Goal: Transaction & Acquisition: Subscribe to service/newsletter

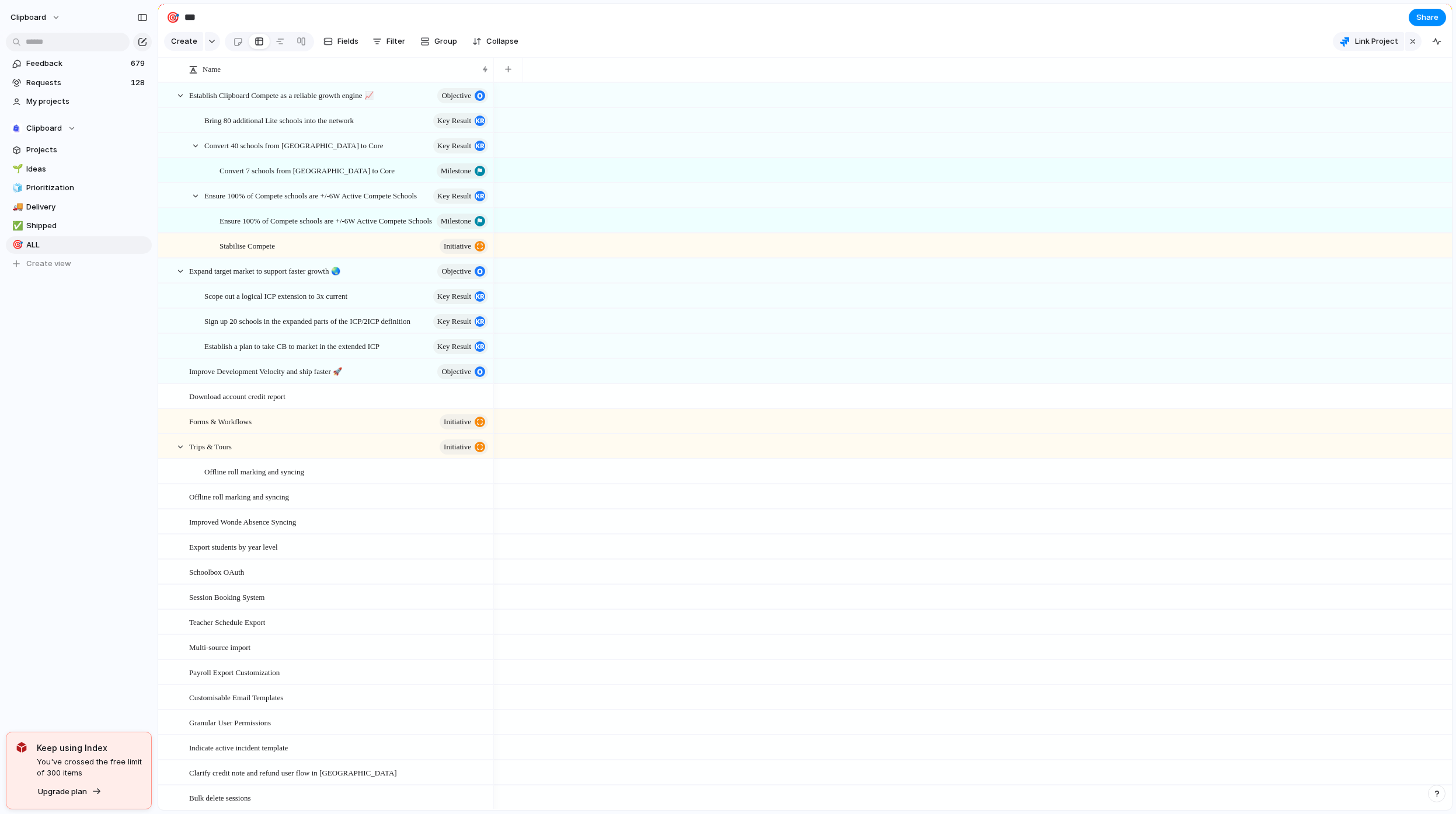
click at [70, 782] on div "Keep using Index You've crossed the free limit of 300 items Upgrade plan" at bounding box center [89, 771] width 105 height 59
click at [74, 790] on span "Upgrade plan" at bounding box center [62, 791] width 49 height 12
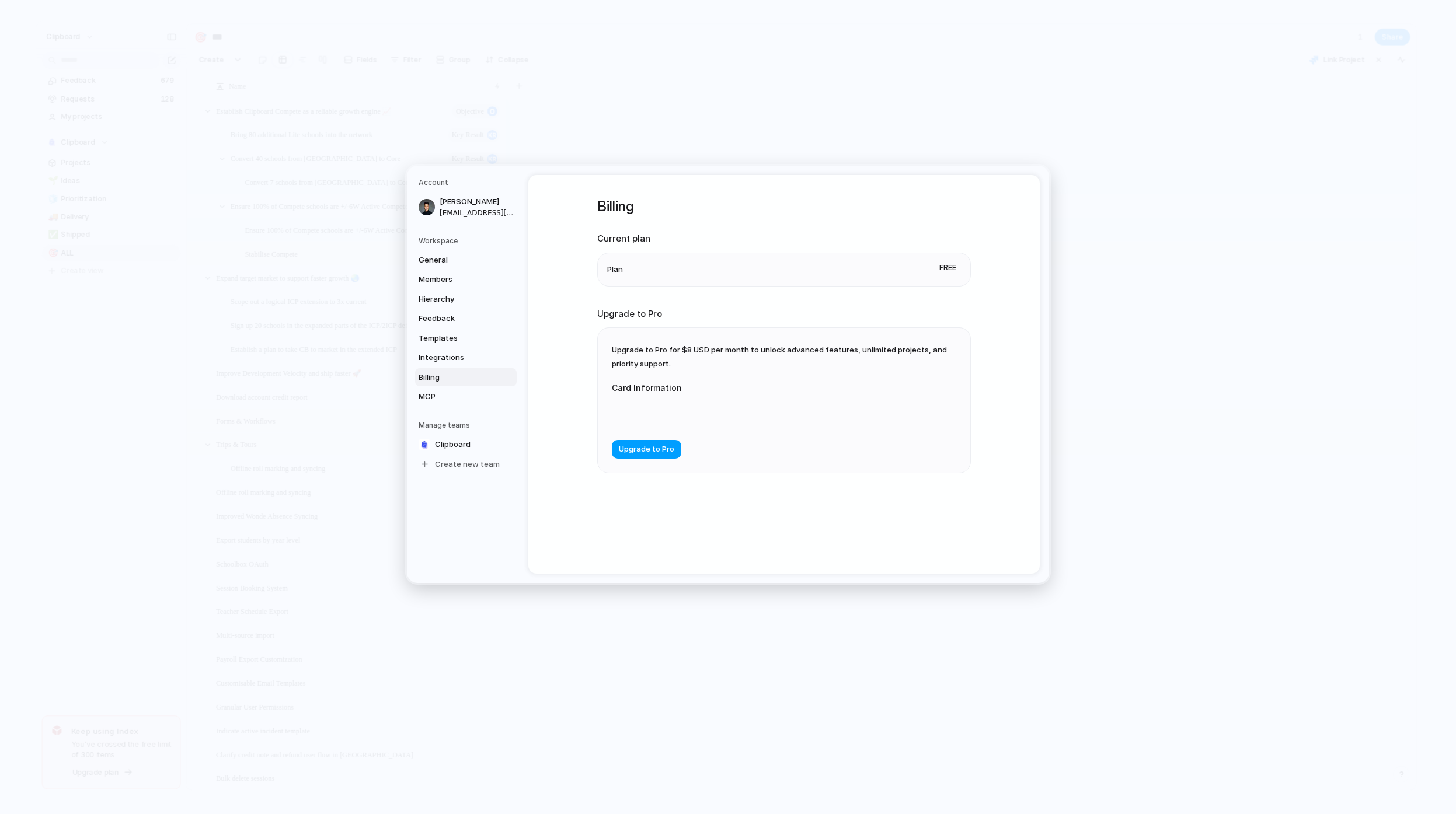
click at [637, 448] on span "Upgrade to Pro" at bounding box center [646, 450] width 55 height 12
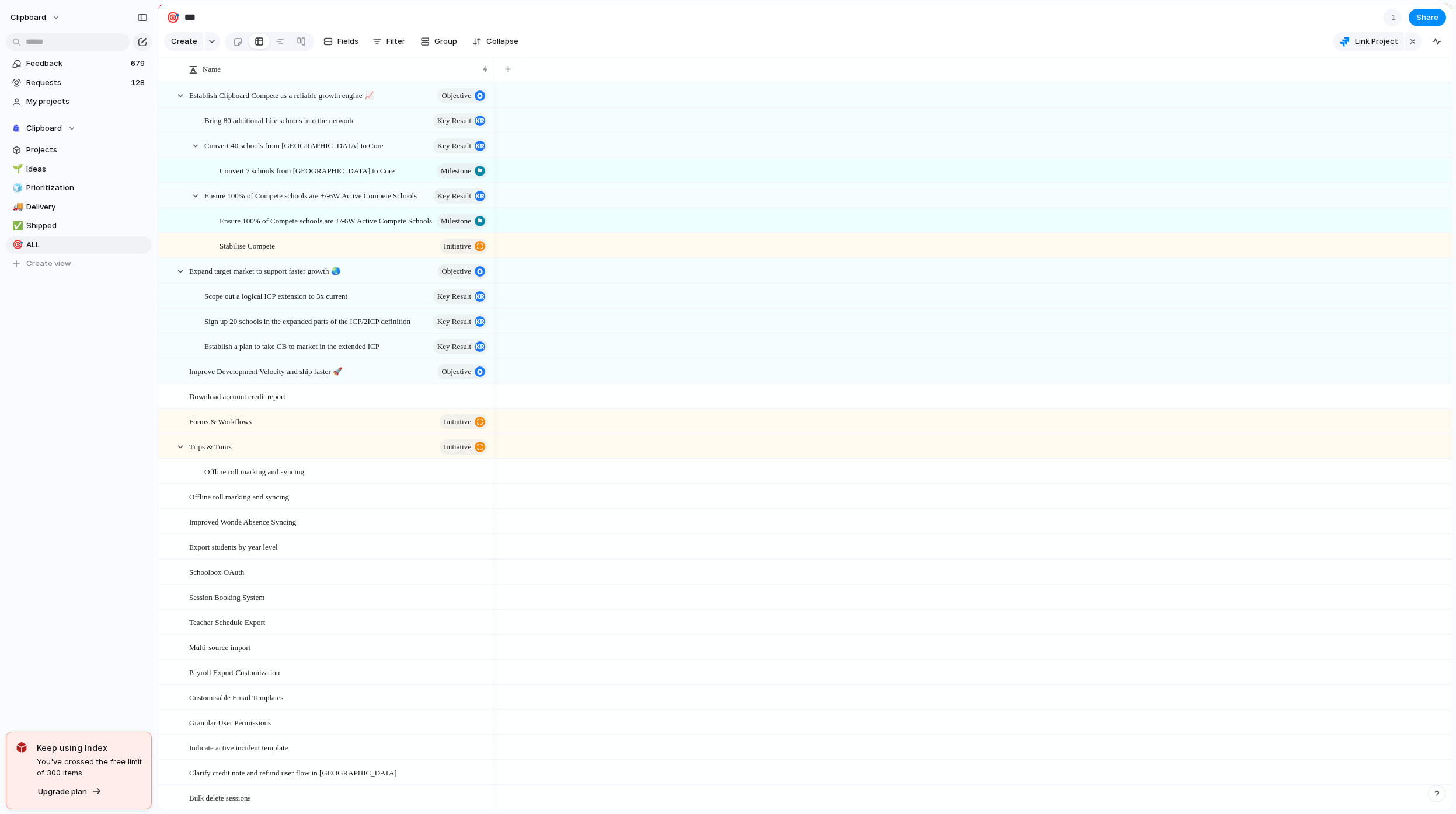
click at [79, 562] on div "clipboard Feedback 679 Requests 128 My projects Clipboard Projects 🌱 Ideas 🧊 Pr…" at bounding box center [79, 407] width 157 height 814
